Goal: Navigation & Orientation: Find specific page/section

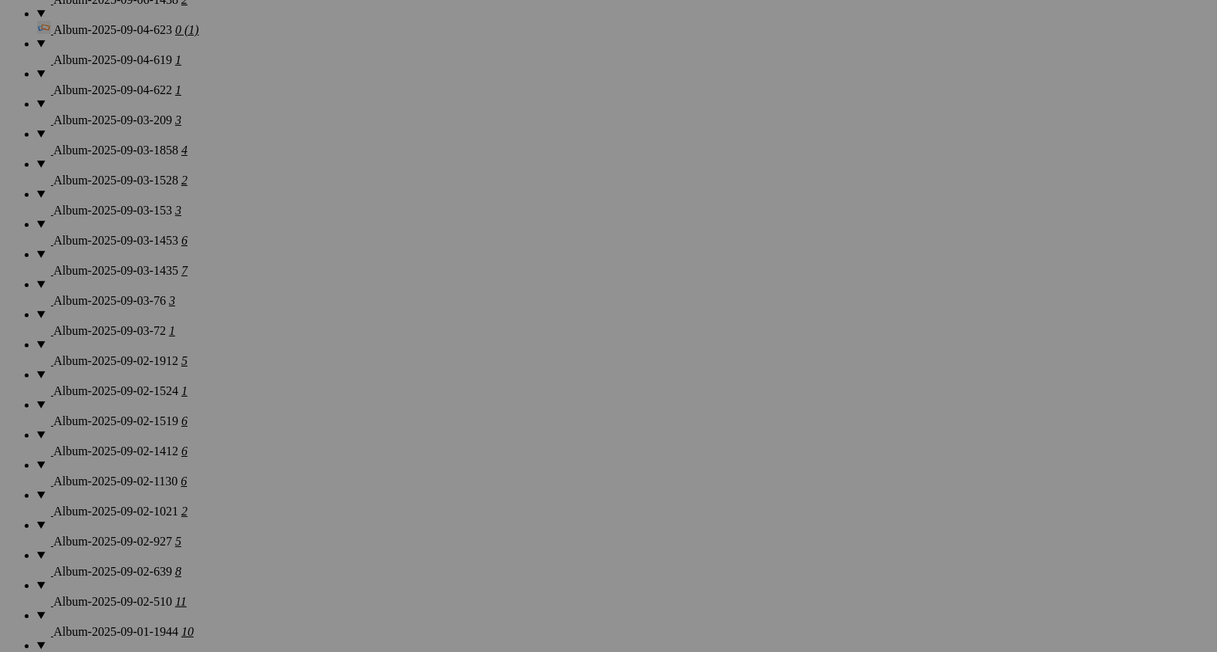
scroll to position [1525, 0]
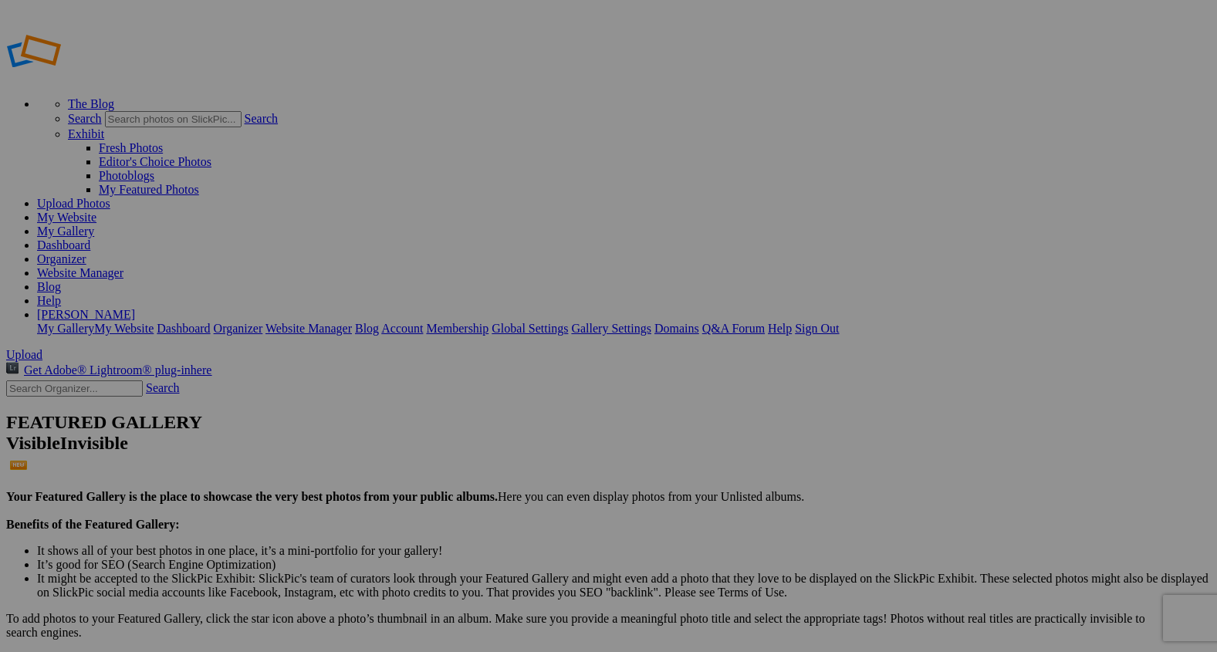
click at [123, 266] on link "Website Manager" at bounding box center [80, 272] width 86 height 13
click at [96, 211] on link "My Website" at bounding box center [66, 217] width 59 height 13
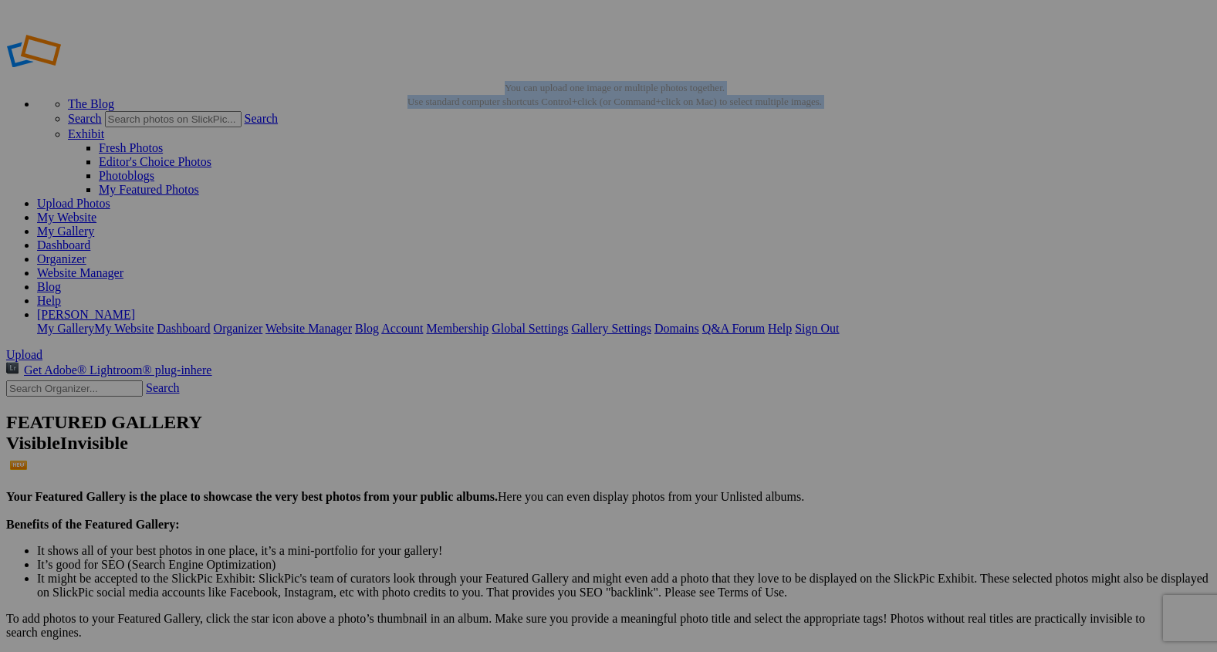
drag, startPoint x: 857, startPoint y: 76, endPoint x: 944, endPoint y: 444, distance: 378.4
